Goal: Task Accomplishment & Management: Use online tool/utility

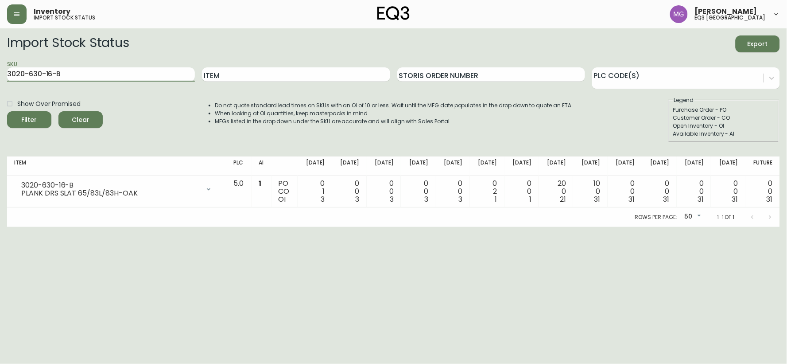
drag, startPoint x: 65, startPoint y: 74, endPoint x: 0, endPoint y: 86, distance: 66.1
click at [0, 86] on main "Import Stock Status Export SKU 3020-630-16-B Item Storis Order Number PLC Code(…" at bounding box center [393, 127] width 787 height 198
paste input "[PHONE_NUMBER]"
click at [7, 111] on button "Filter" at bounding box center [29, 119] width 44 height 17
drag, startPoint x: 107, startPoint y: 73, endPoint x: 0, endPoint y: 74, distance: 107.2
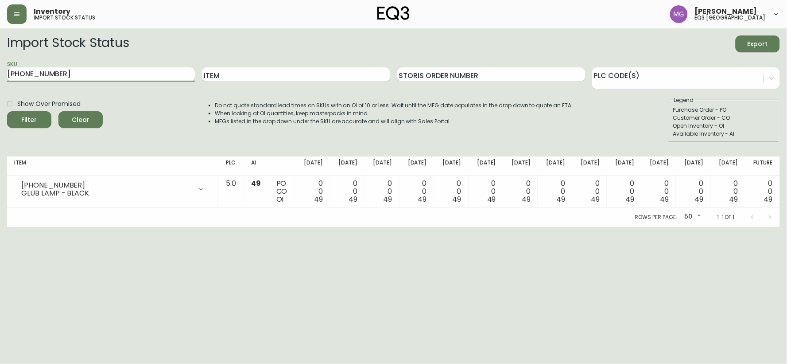
click at [0, 74] on main "Import Stock Status Export SKU [PHONE_NUMBER] Item Storis Order Number PLC Code…" at bounding box center [393, 127] width 787 height 198
click at [15, 12] on icon "button" at bounding box center [16, 14] width 7 height 7
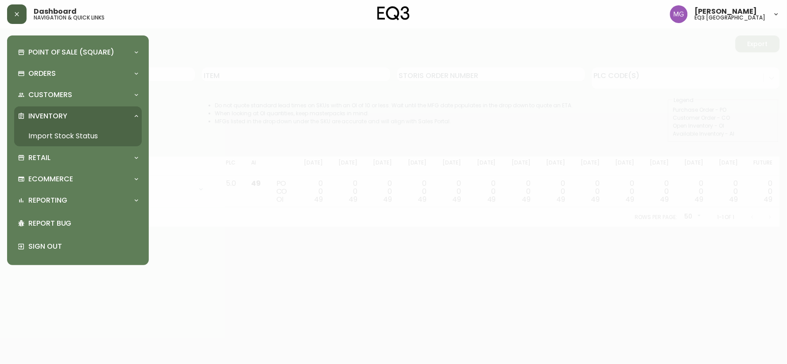
click at [15, 12] on icon "button" at bounding box center [17, 14] width 4 height 4
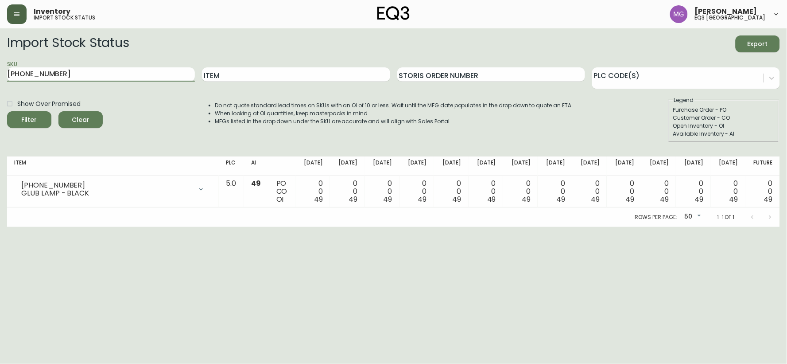
paste input "[PHONE_NUMBER]"
type input "[PHONE_NUMBER]"
click at [7, 111] on button "Filter" at bounding box center [29, 119] width 44 height 17
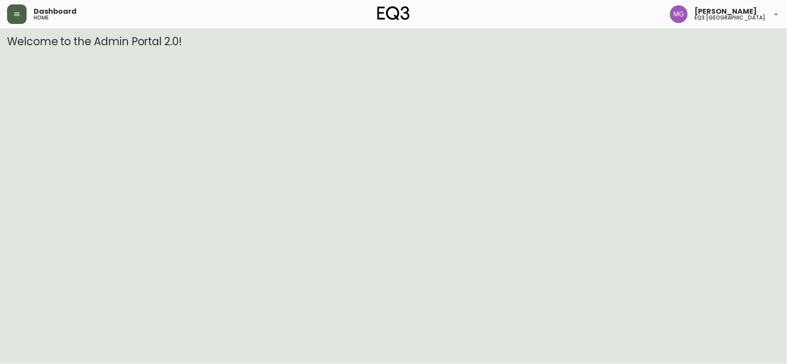
click at [23, 18] on button "button" at bounding box center [16, 13] width 19 height 19
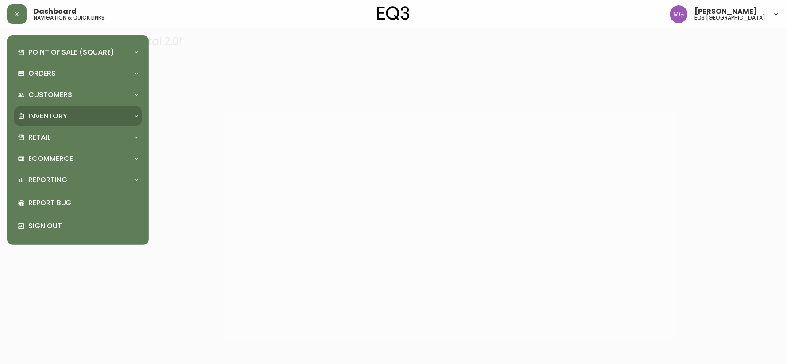
click at [54, 121] on div "Inventory" at bounding box center [78, 115] width 128 height 19
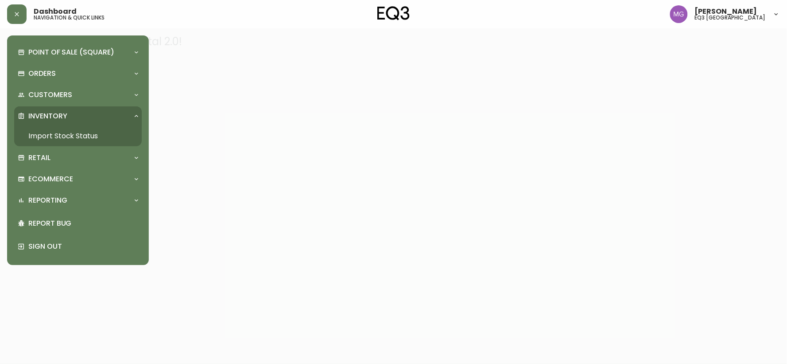
click at [62, 133] on link "Import Stock Status" at bounding box center [78, 136] width 128 height 20
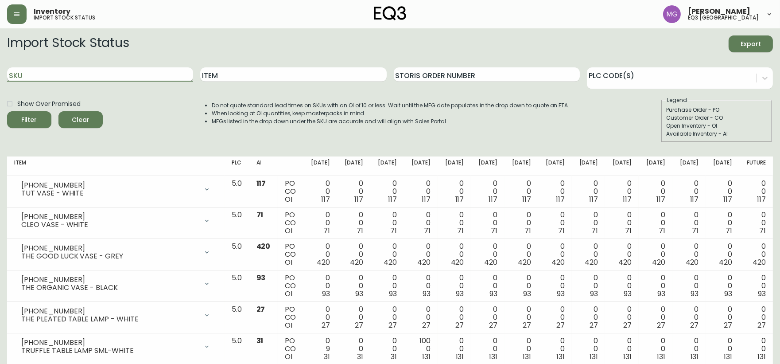
click at [106, 75] on input "SKU" at bounding box center [100, 74] width 186 height 14
click at [106, 74] on input "SKU" at bounding box center [100, 74] width 186 height 14
paste input "7130-428-13"
type input "7130-428-13"
click at [7, 111] on button "Filter" at bounding box center [29, 119] width 44 height 17
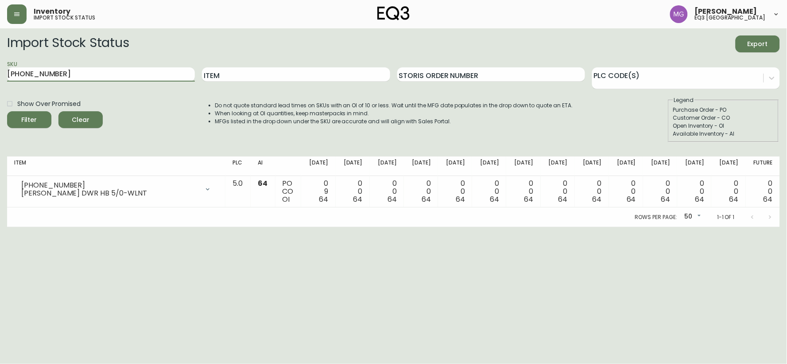
drag, startPoint x: 74, startPoint y: 74, endPoint x: 0, endPoint y: 68, distance: 74.3
click at [0, 68] on main "Import Stock Status Export SKU 7130-428-13 Item Storis Order Number PLC Code(s)…" at bounding box center [393, 127] width 787 height 198
click at [28, 85] on div "SKU" at bounding box center [101, 74] width 188 height 29
click at [41, 74] on input "SKU" at bounding box center [101, 74] width 188 height 14
paste input "7130-412-13"
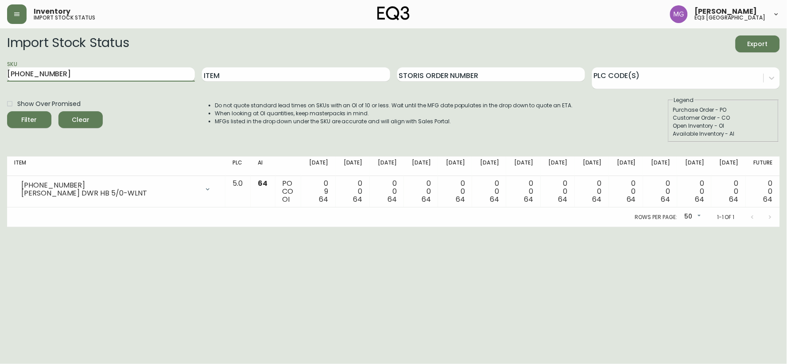
type input "7130-412-13"
click at [7, 111] on button "Filter" at bounding box center [29, 119] width 44 height 17
click at [6, 227] on html "Inventory import stock status Maxime Gagne eq3 quebec city Import Stock Status …" at bounding box center [393, 113] width 787 height 227
drag, startPoint x: 74, startPoint y: 76, endPoint x: 0, endPoint y: 53, distance: 77.8
click at [0, 53] on main "Import Stock Status Export SKU 7130-412-13 Item Storis Order Number PLC Code(s)…" at bounding box center [393, 127] width 787 height 198
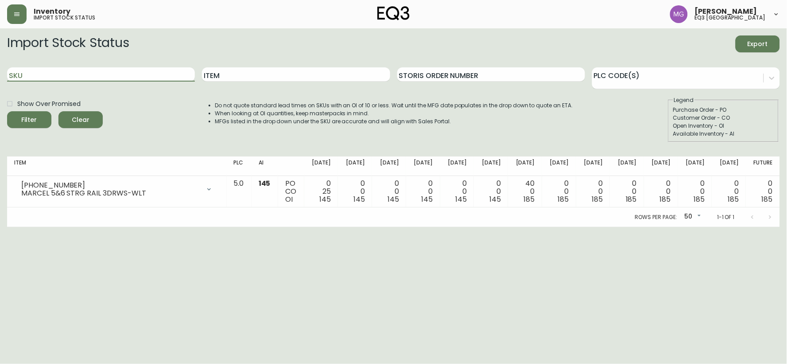
paste input "7130-419-13"
type input "7130-419-13"
click at [7, 111] on button "Filter" at bounding box center [29, 119] width 44 height 17
click at [27, 227] on html "Inventory import stock status Maxime Gagne eq3 quebec city Import Stock Status …" at bounding box center [393, 113] width 787 height 227
drag, startPoint x: 87, startPoint y: 73, endPoint x: 0, endPoint y: 70, distance: 87.3
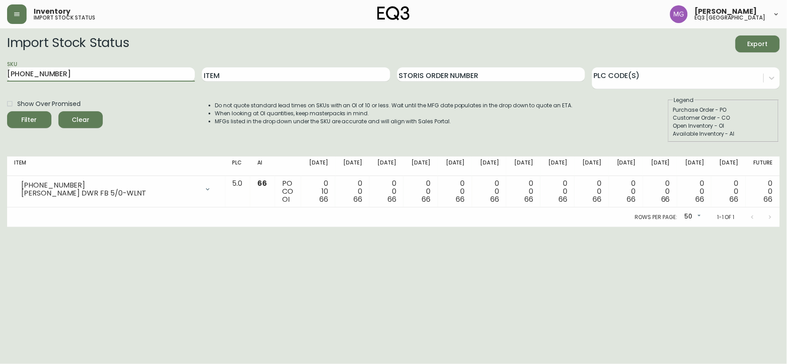
click at [0, 70] on main "Import Stock Status Export SKU 7130-419-13 Item Storis Order Number PLC Code(s)…" at bounding box center [393, 127] width 787 height 198
paste input "3050-433-0"
type input "3050-433-0"
click at [7, 111] on button "Filter" at bounding box center [29, 119] width 44 height 17
